Goal: Register for event/course

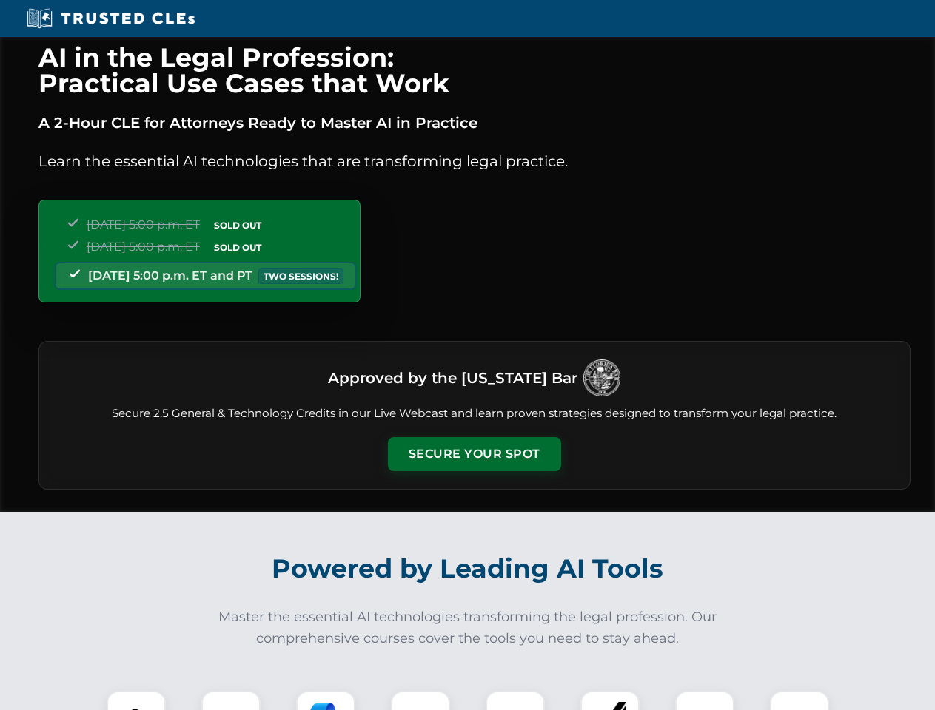
click at [474, 454] on button "Secure Your Spot" at bounding box center [474, 454] width 173 height 34
click at [136, 701] on img at bounding box center [136, 720] width 43 height 43
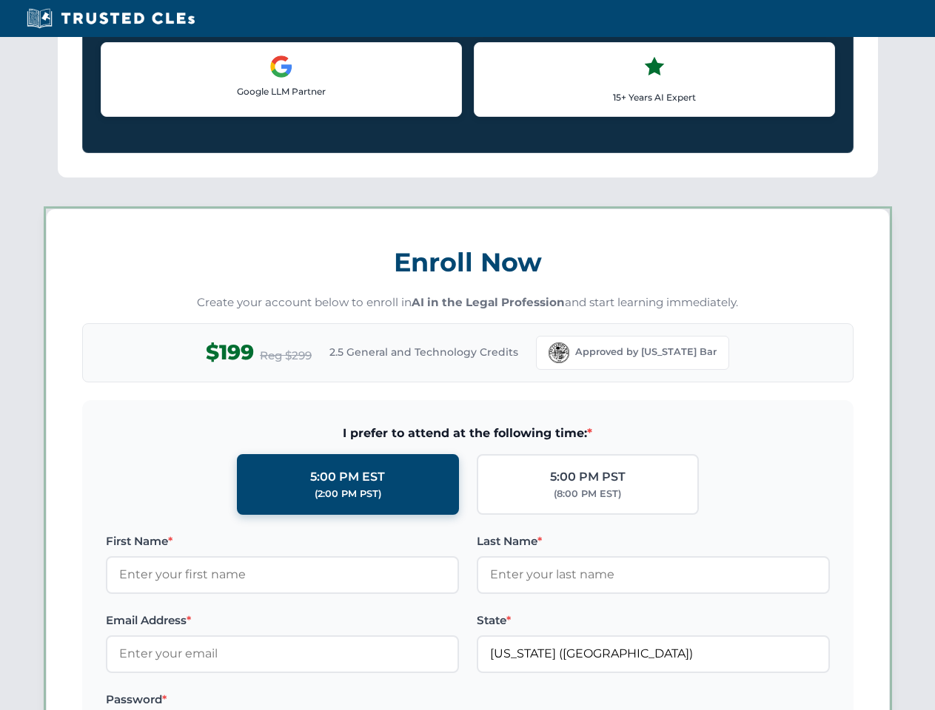
click at [326, 701] on label "Password *" at bounding box center [282, 700] width 353 height 18
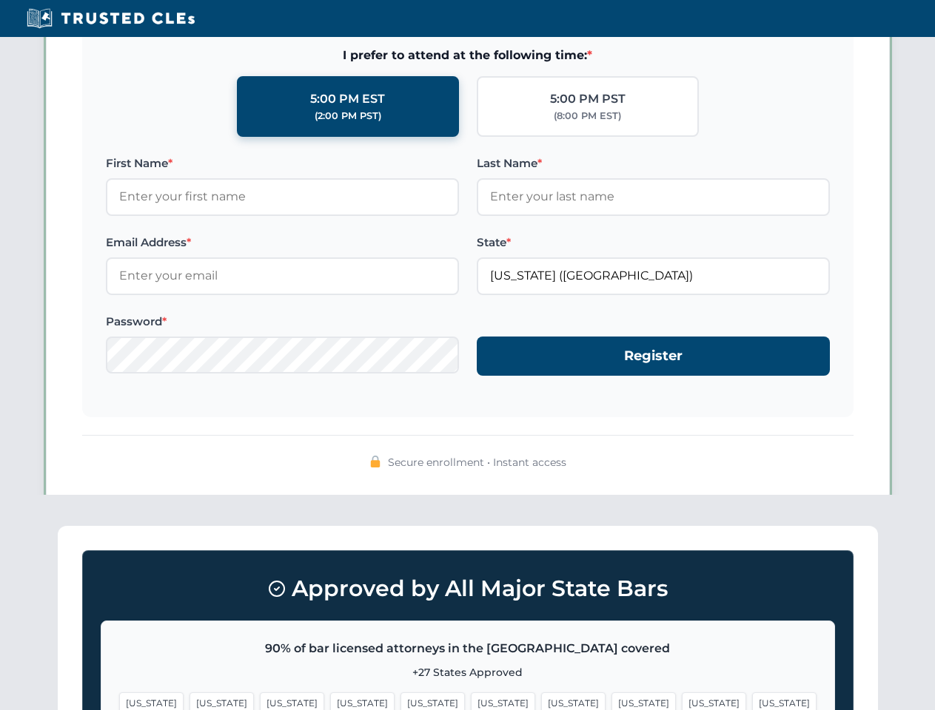
click at [682, 701] on span "[US_STATE]" at bounding box center [714, 703] width 64 height 21
